Goal: Task Accomplishment & Management: Manage account settings

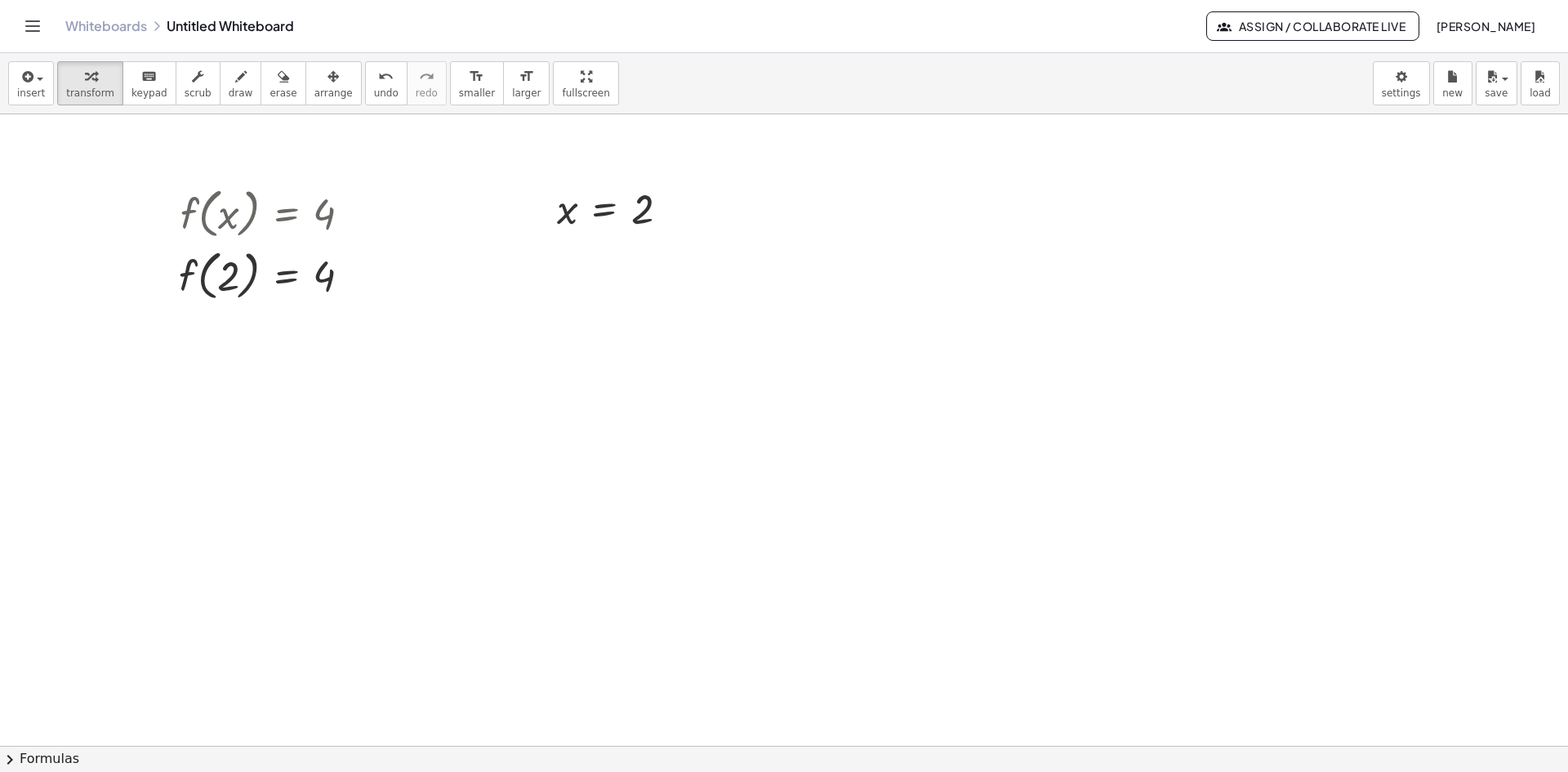
click at [128, 25] on link "Whiteboards" at bounding box center [106, 26] width 81 height 16
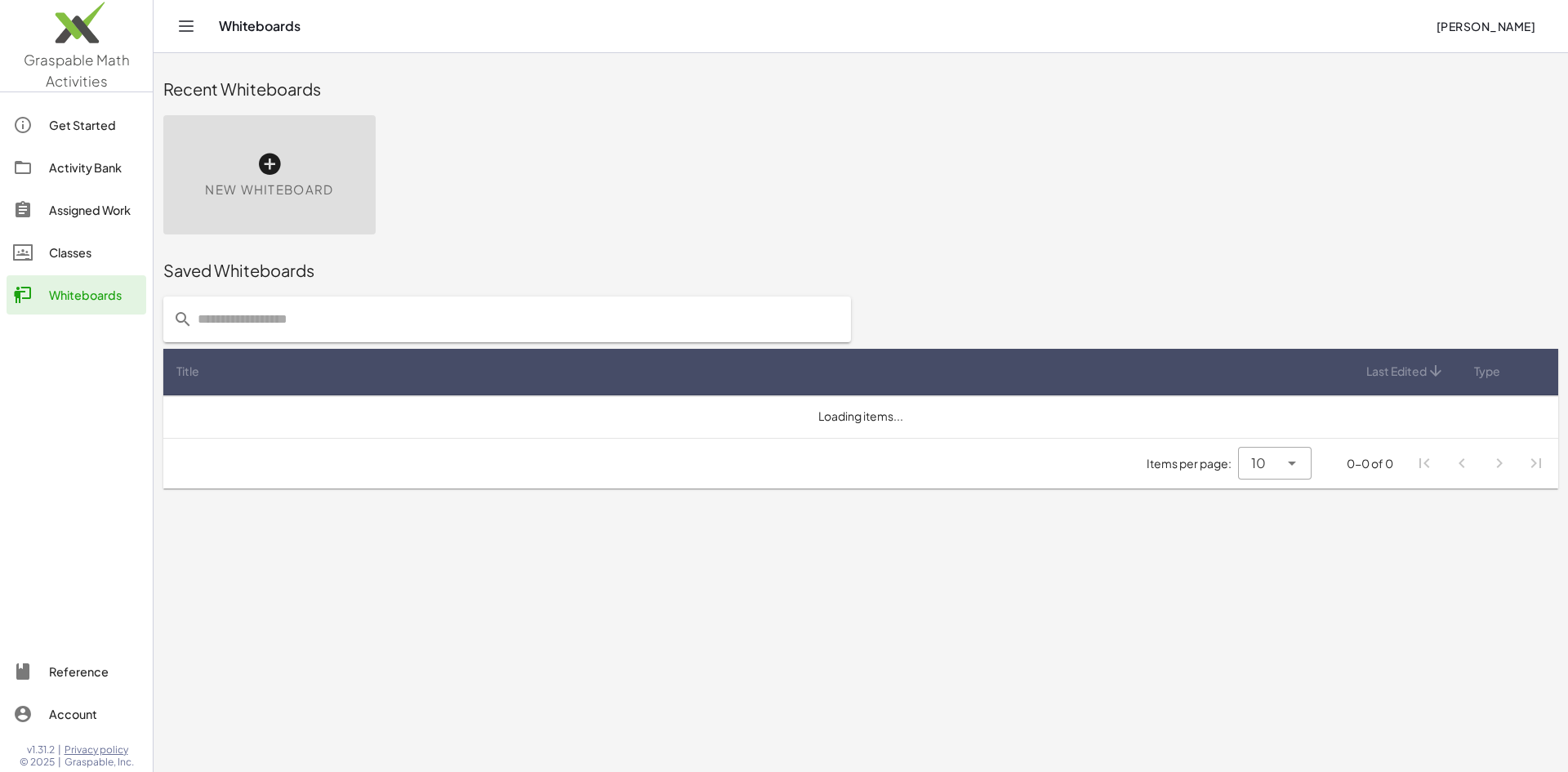
click at [91, 206] on div "Assigned Work" at bounding box center [94, 210] width 90 height 20
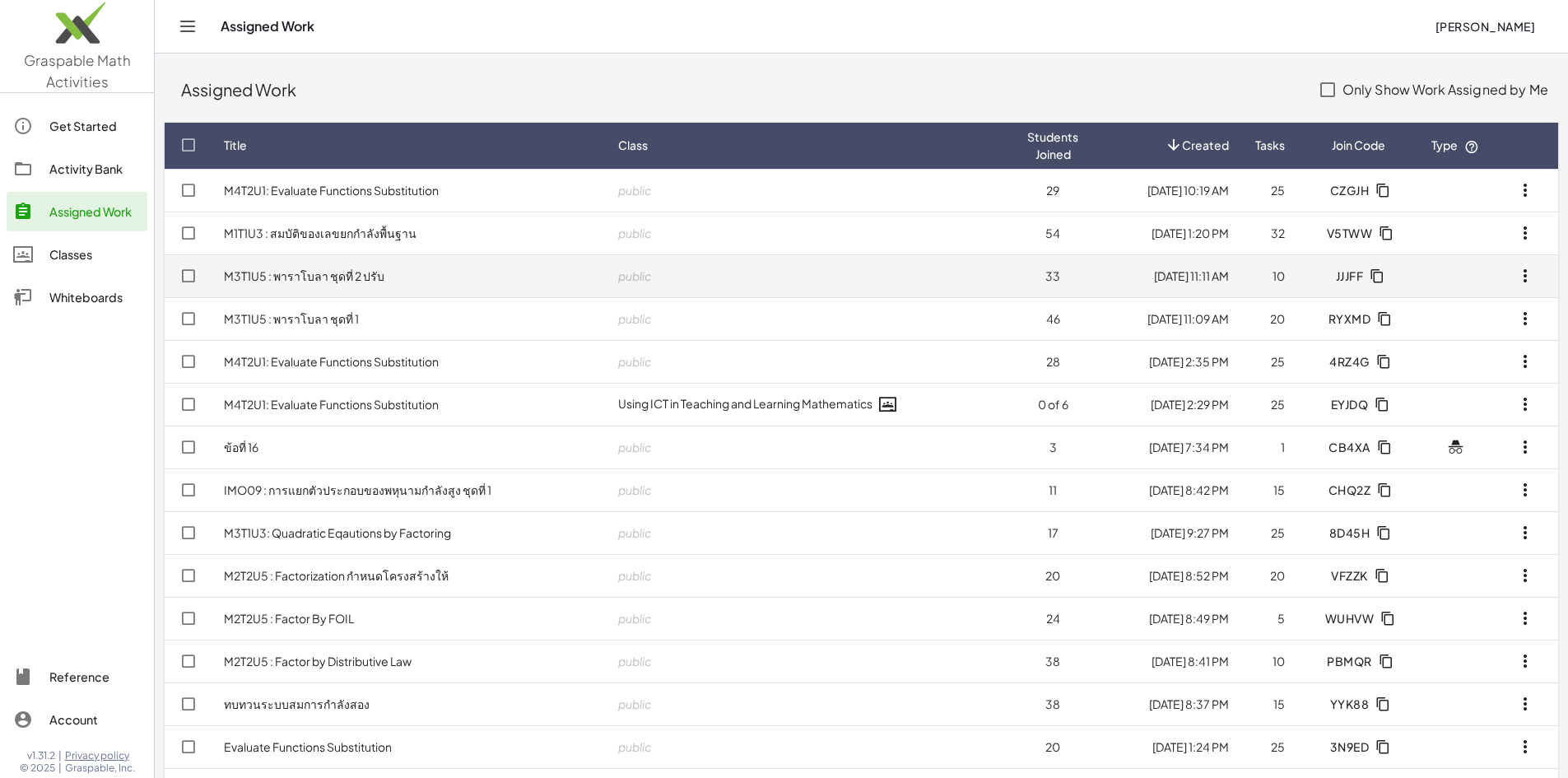
click at [337, 273] on link "M3T1U5 : พาราโบลา ชุดที่ 2 ปรับ" at bounding box center [304, 275] width 161 height 14
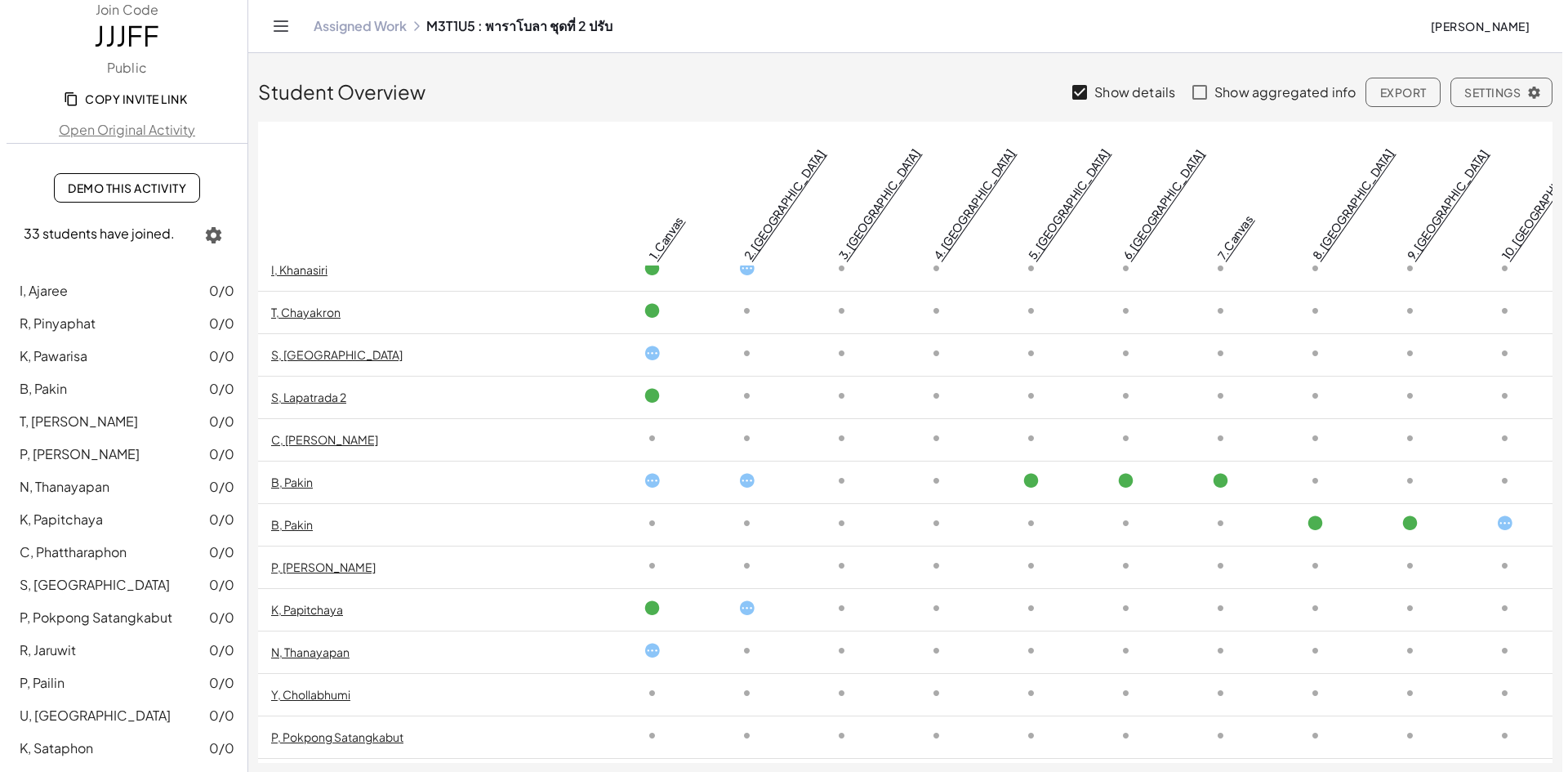
scroll to position [827, 0]
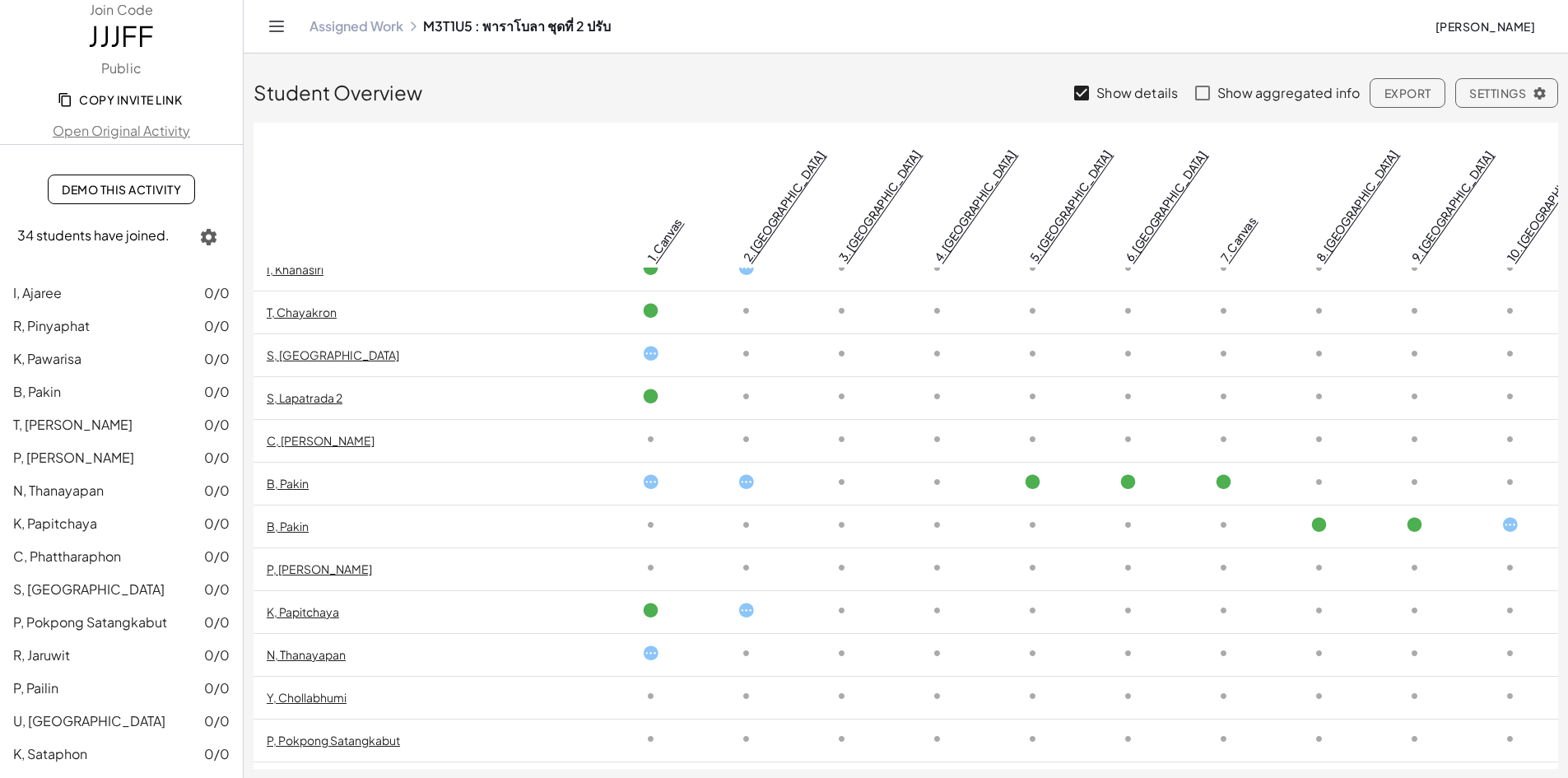
click at [201, 230] on icon "button" at bounding box center [209, 237] width 20 height 20
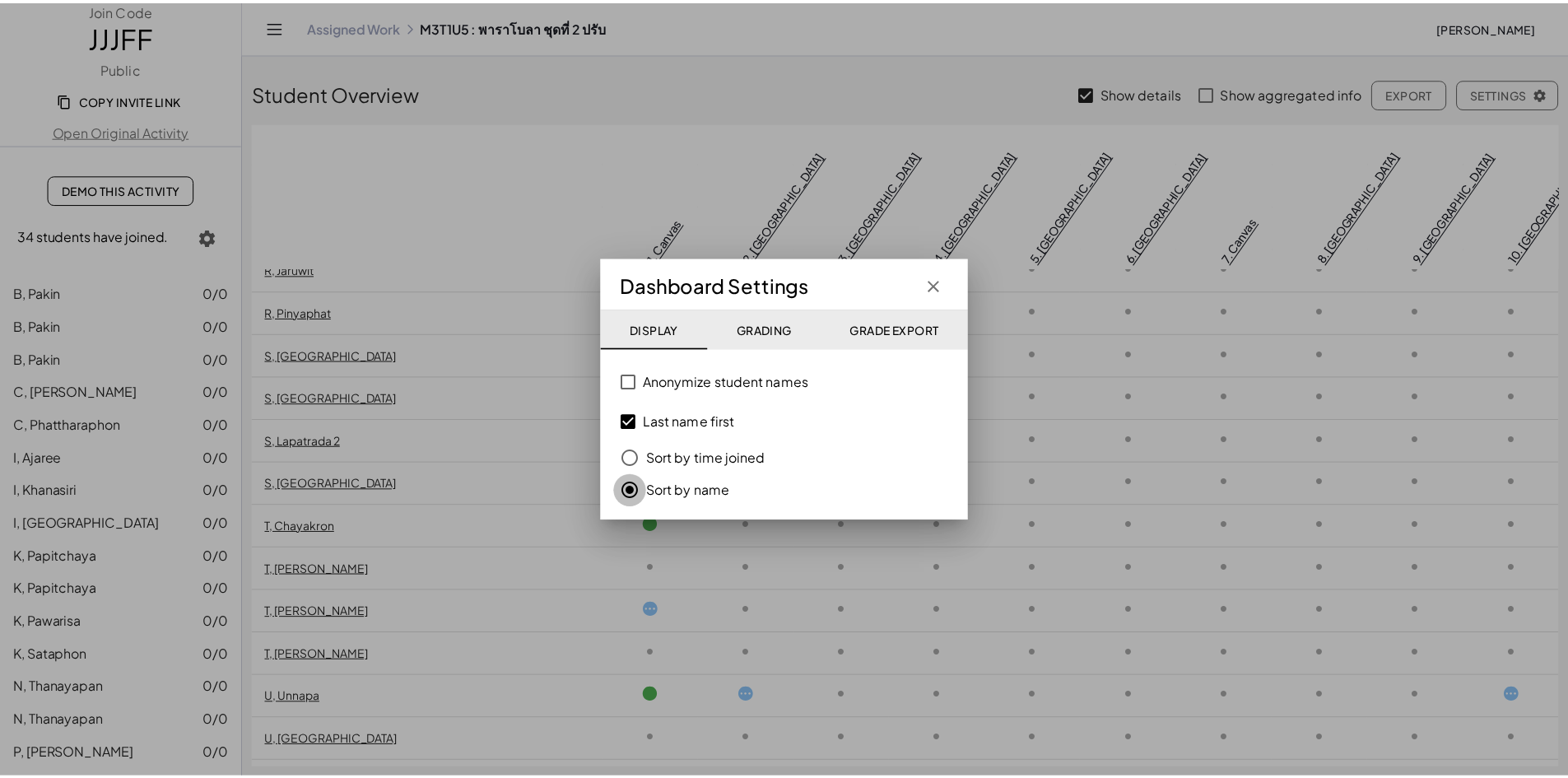
scroll to position [875, 0]
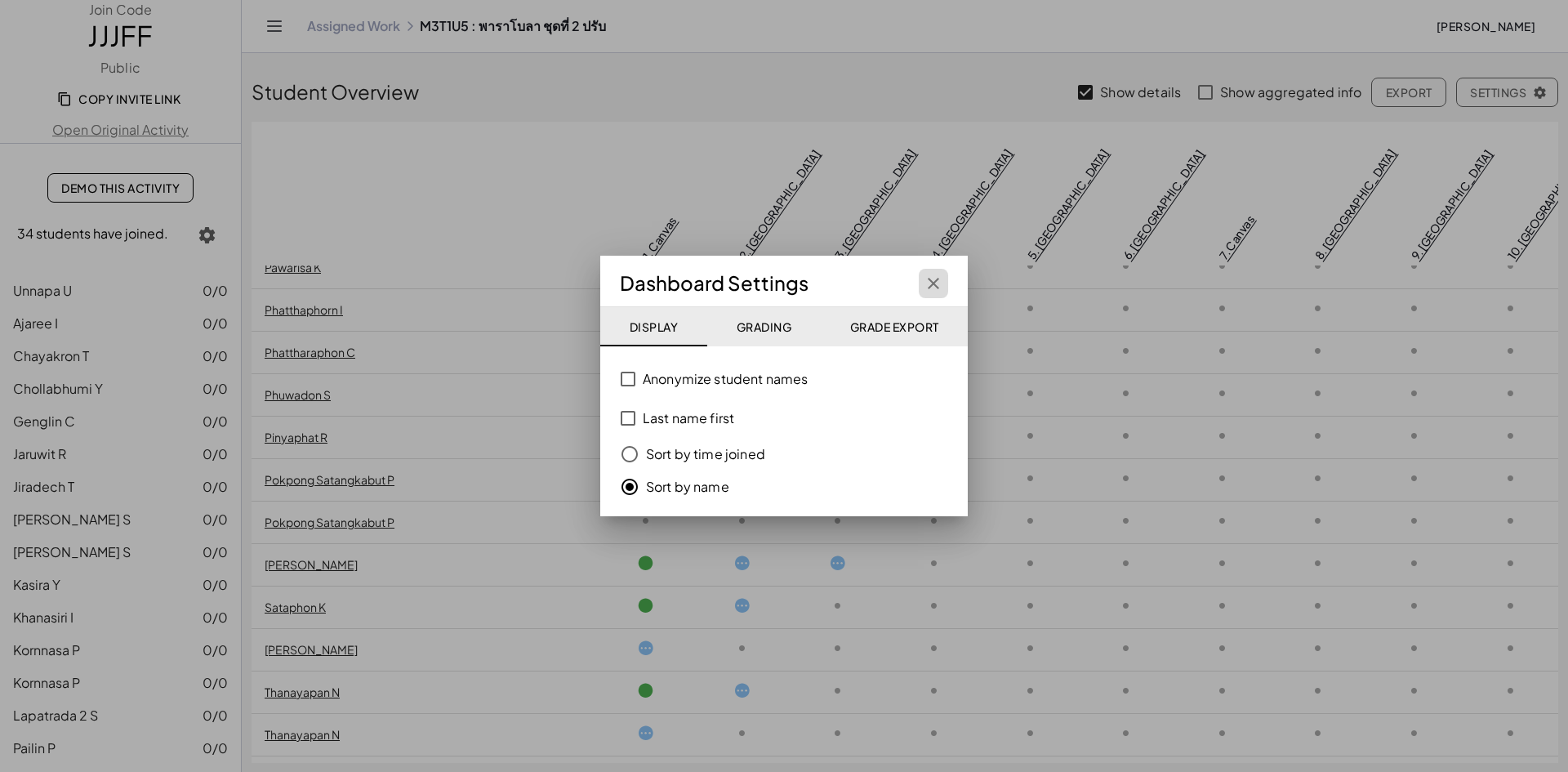
click at [927, 277] on icon "button" at bounding box center [934, 284] width 20 height 20
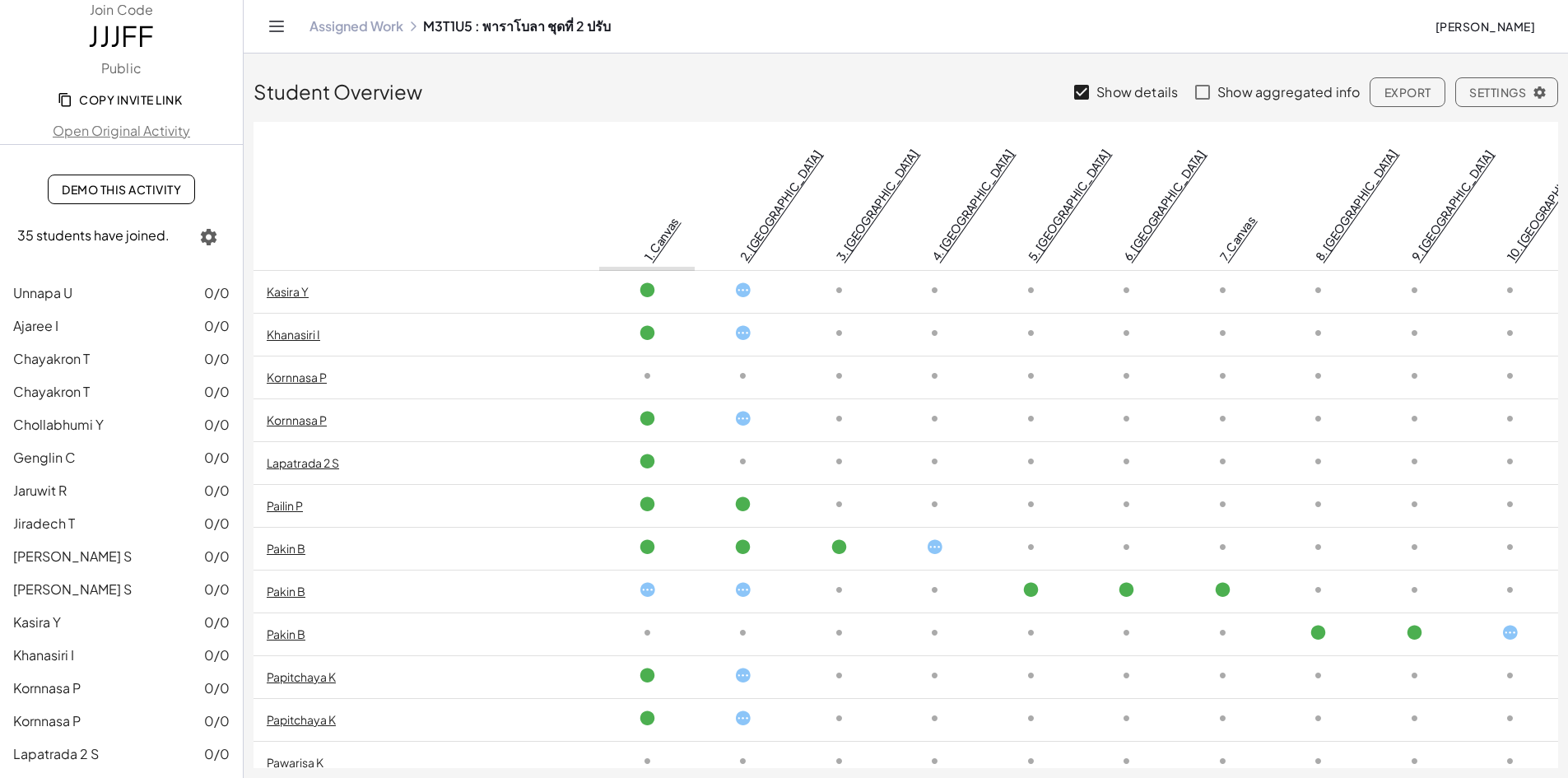
scroll to position [507, 0]
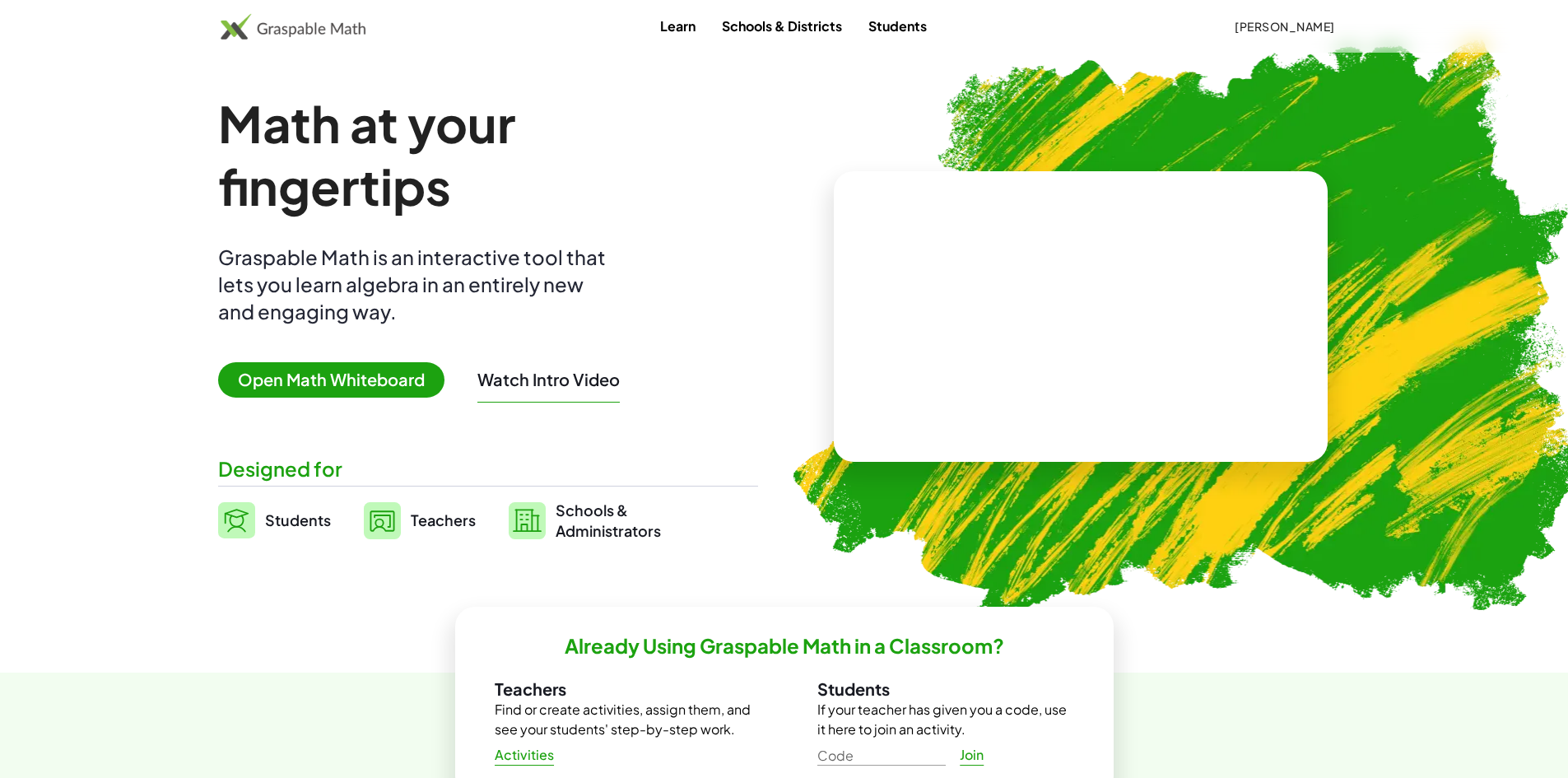
click at [431, 520] on span "Teachers" at bounding box center [443, 519] width 65 height 19
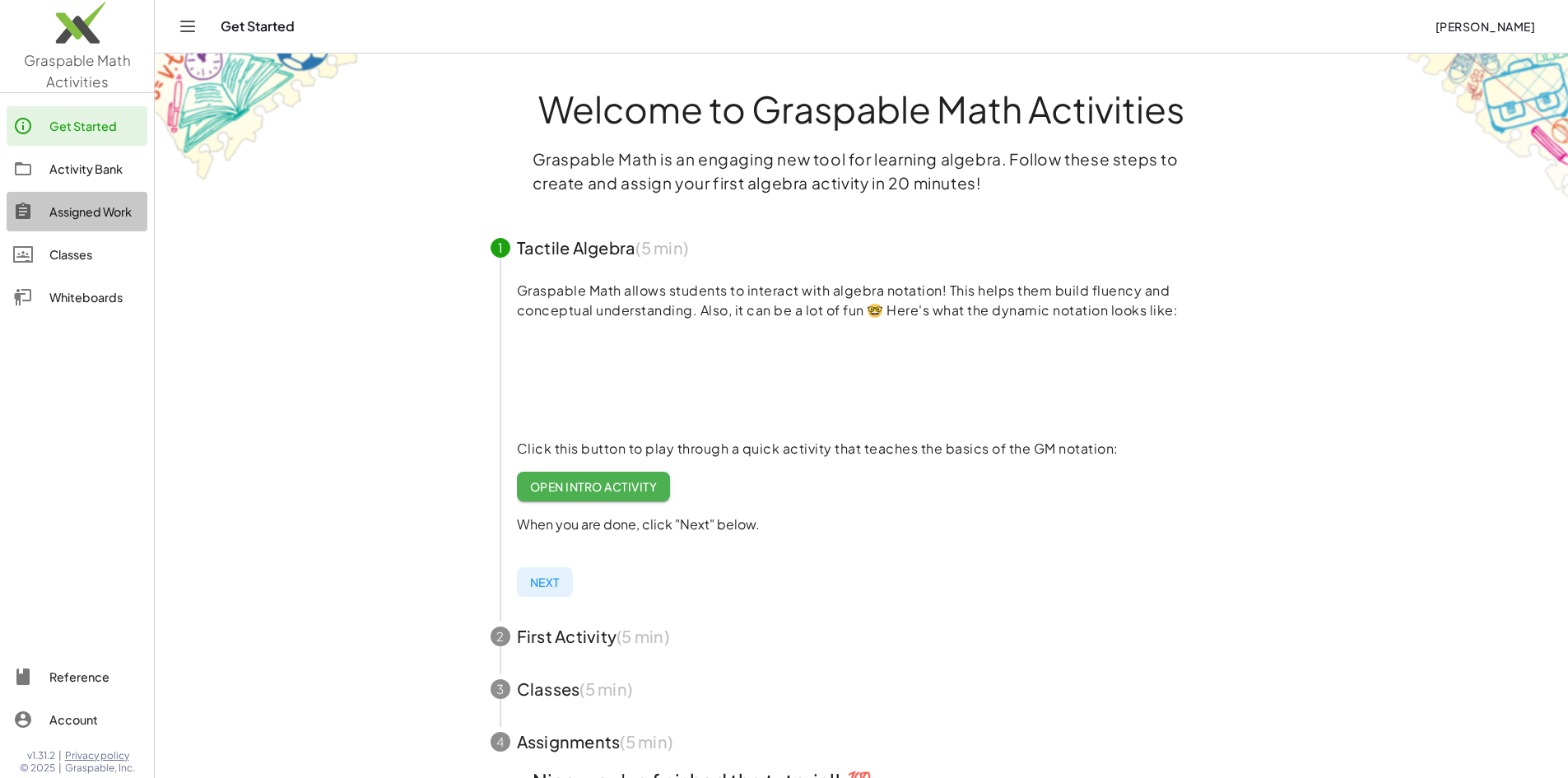
click at [125, 208] on div "Assigned Work" at bounding box center [95, 211] width 91 height 20
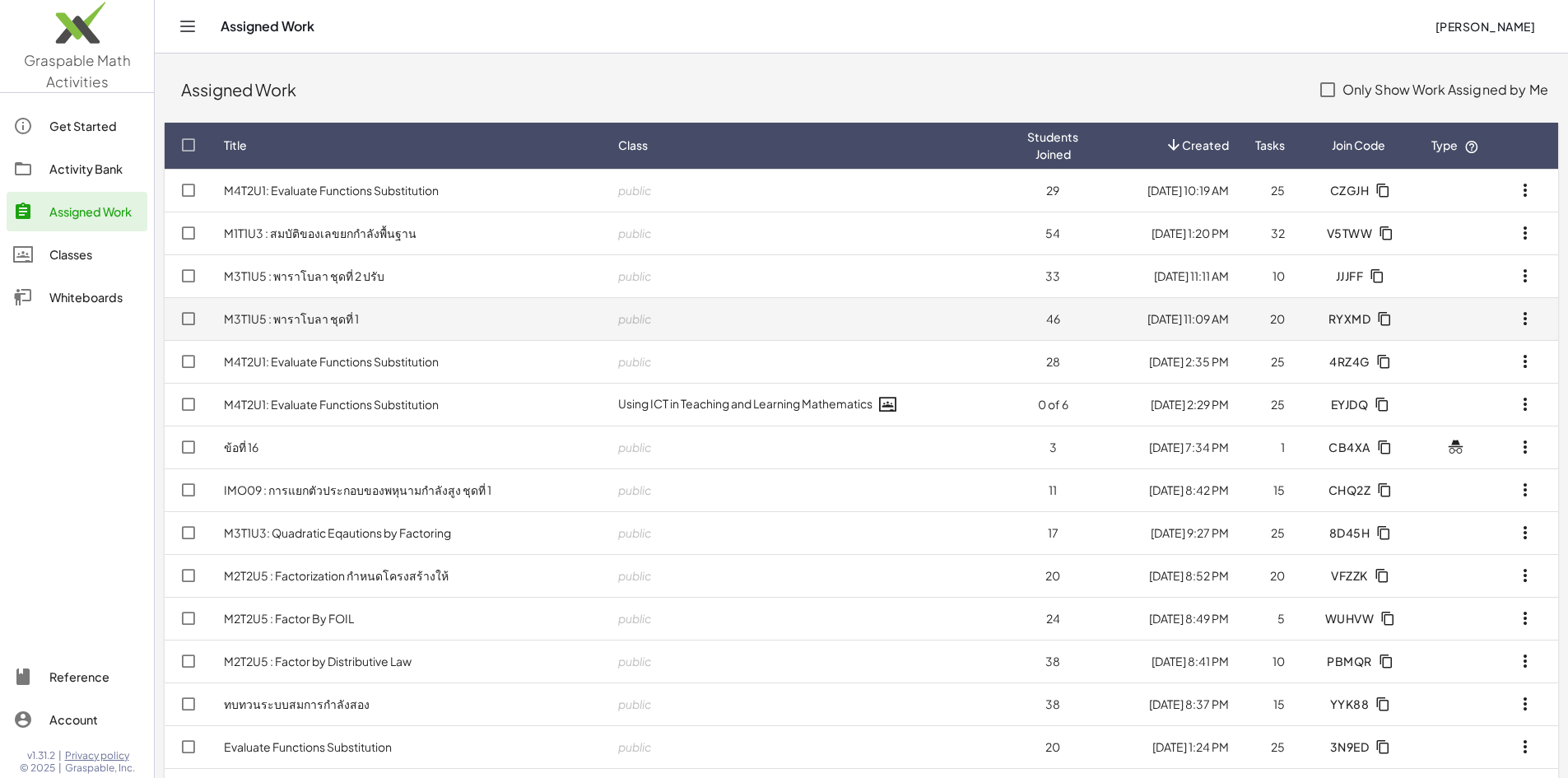
click at [342, 314] on link "M3T1U5 : พาราโบลา ชุดที่ 1" at bounding box center [291, 319] width 135 height 14
